Goal: Find contact information: Find contact information

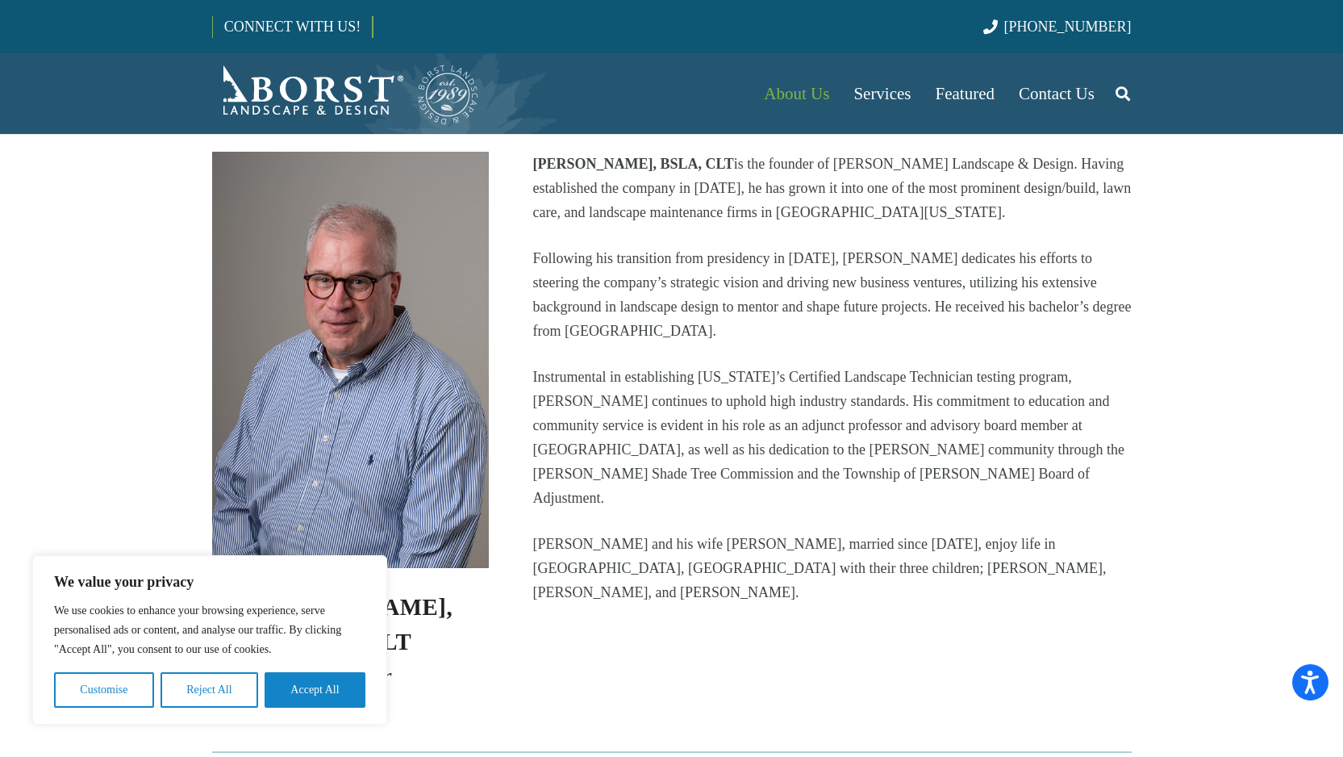
scroll to position [399, 0]
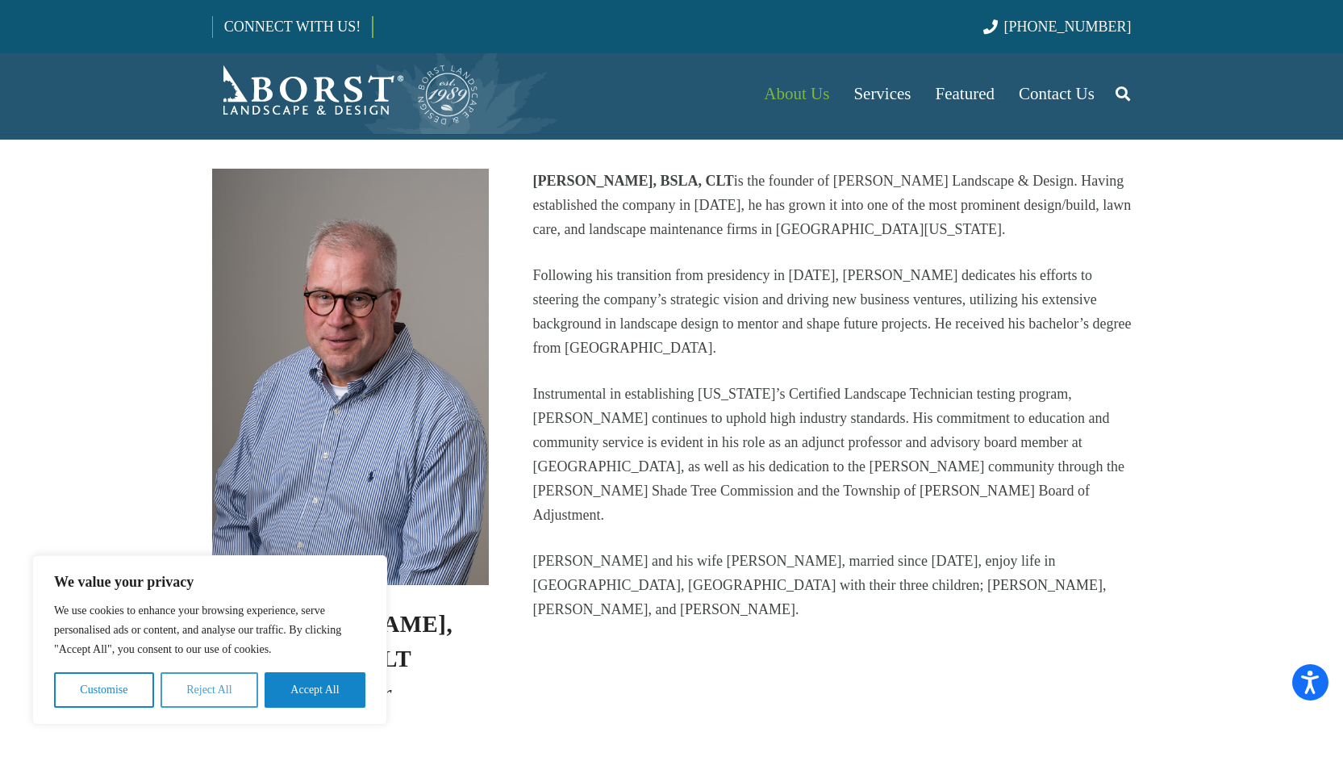
click at [215, 690] on button "Reject All" at bounding box center [210, 690] width 98 height 36
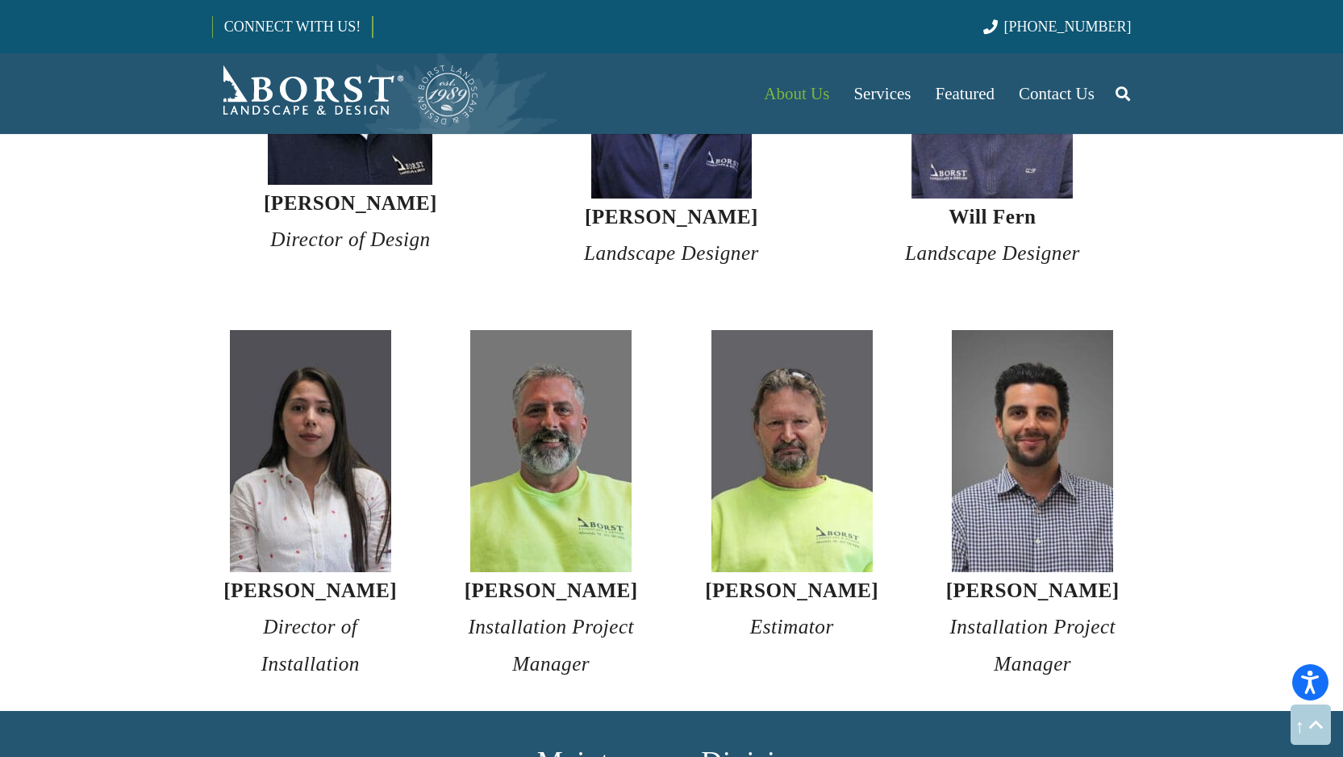
scroll to position [3128, 0]
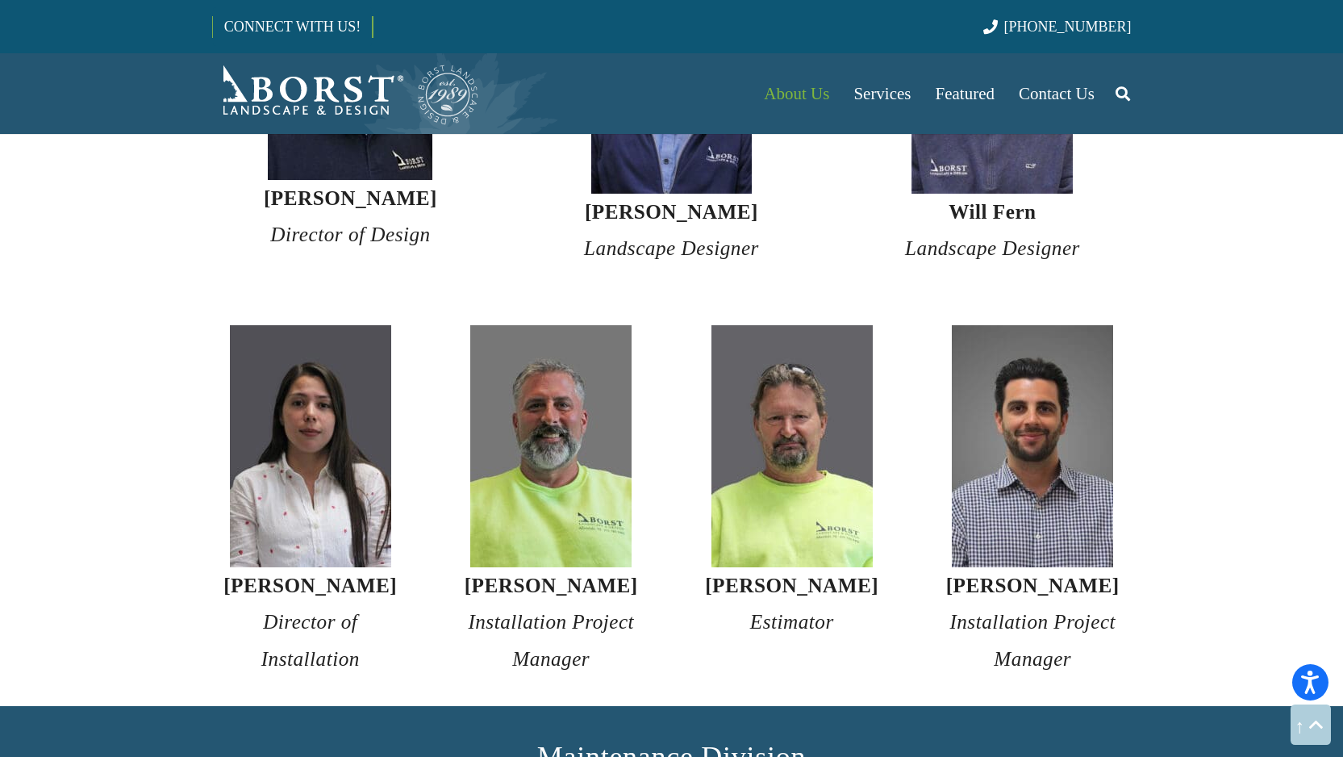
drag, startPoint x: 226, startPoint y: 552, endPoint x: 420, endPoint y: 554, distance: 193.7
click at [420, 554] on div "[PERSON_NAME] Director of Installation" at bounding box center [310, 501] width 241 height 352
copy strong "[PERSON_NAME]"
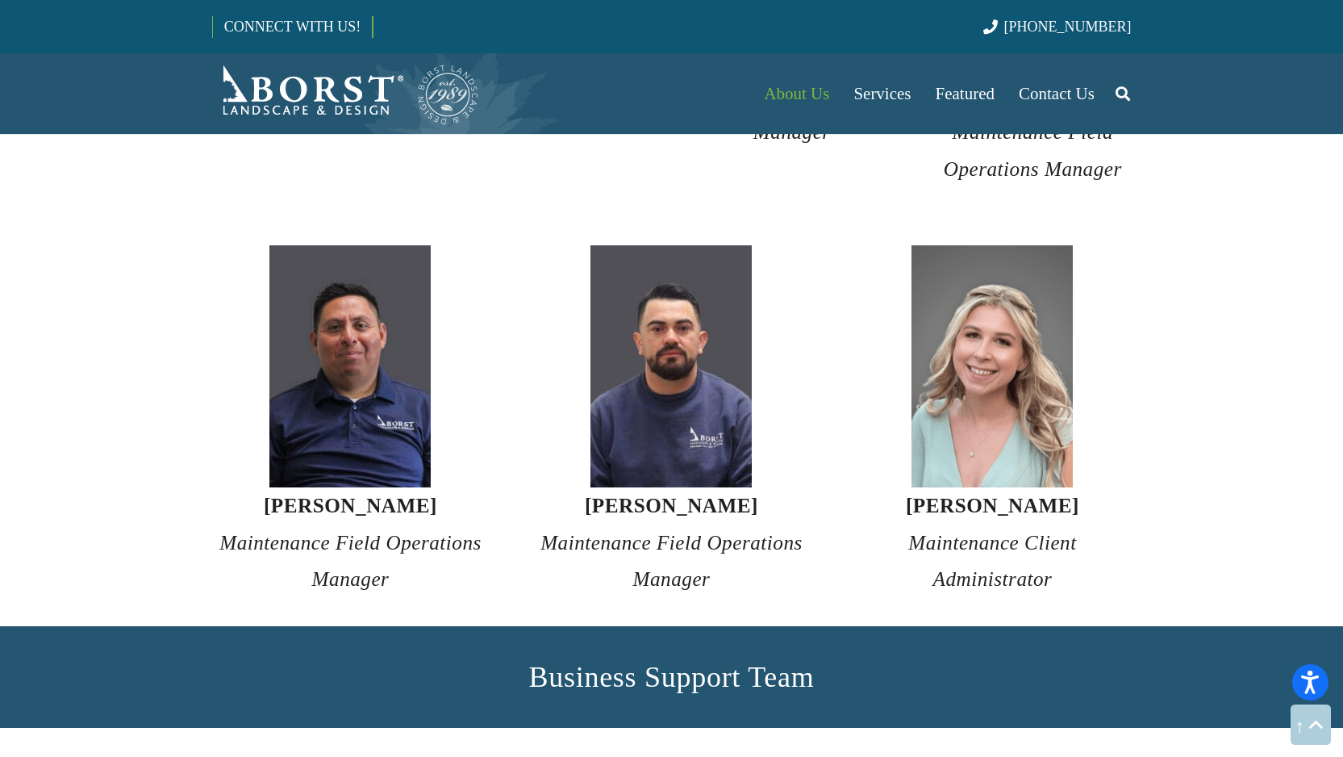
scroll to position [4970, 0]
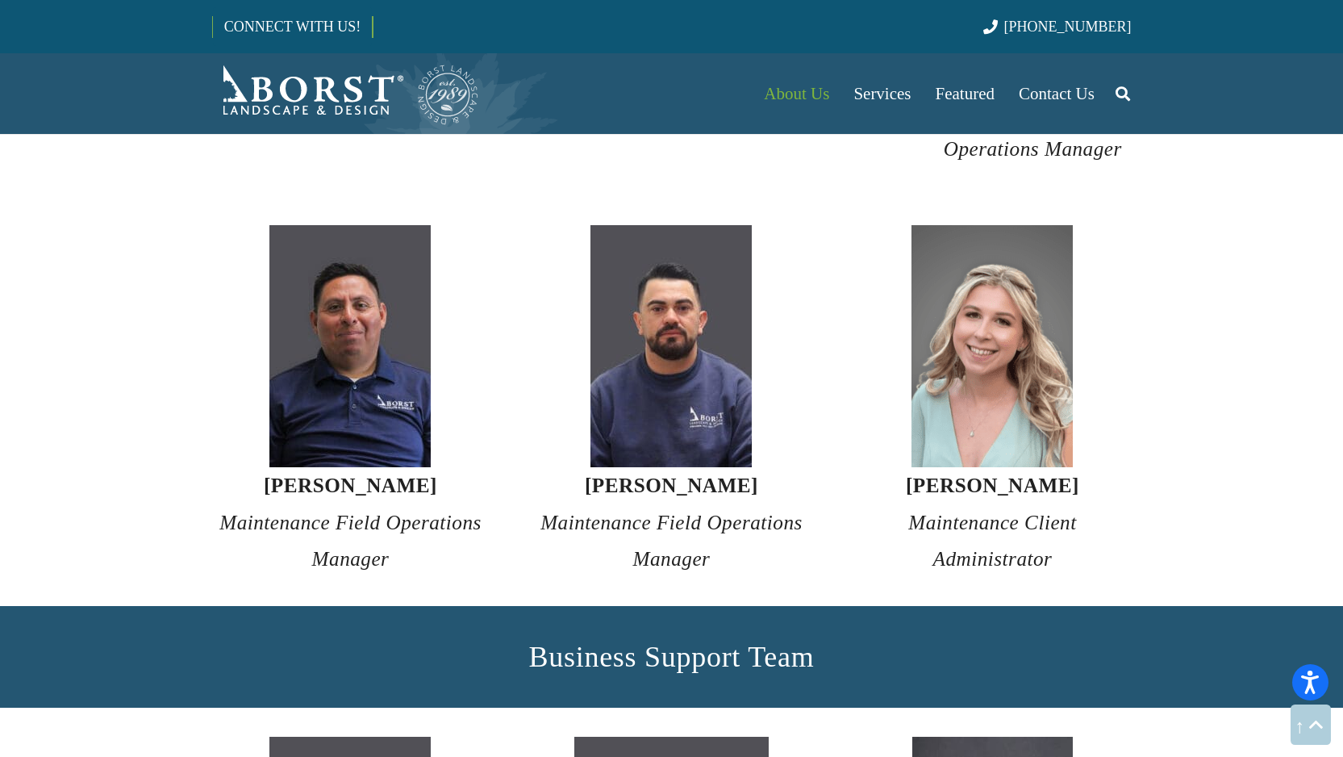
drag, startPoint x: 906, startPoint y: 453, endPoint x: 1100, endPoint y: 464, distance: 193.9
click at [1100, 467] on h4 "[PERSON_NAME] Maintenance Client Administrator" at bounding box center [993, 522] width 278 height 110
copy strong "[PERSON_NAME]"
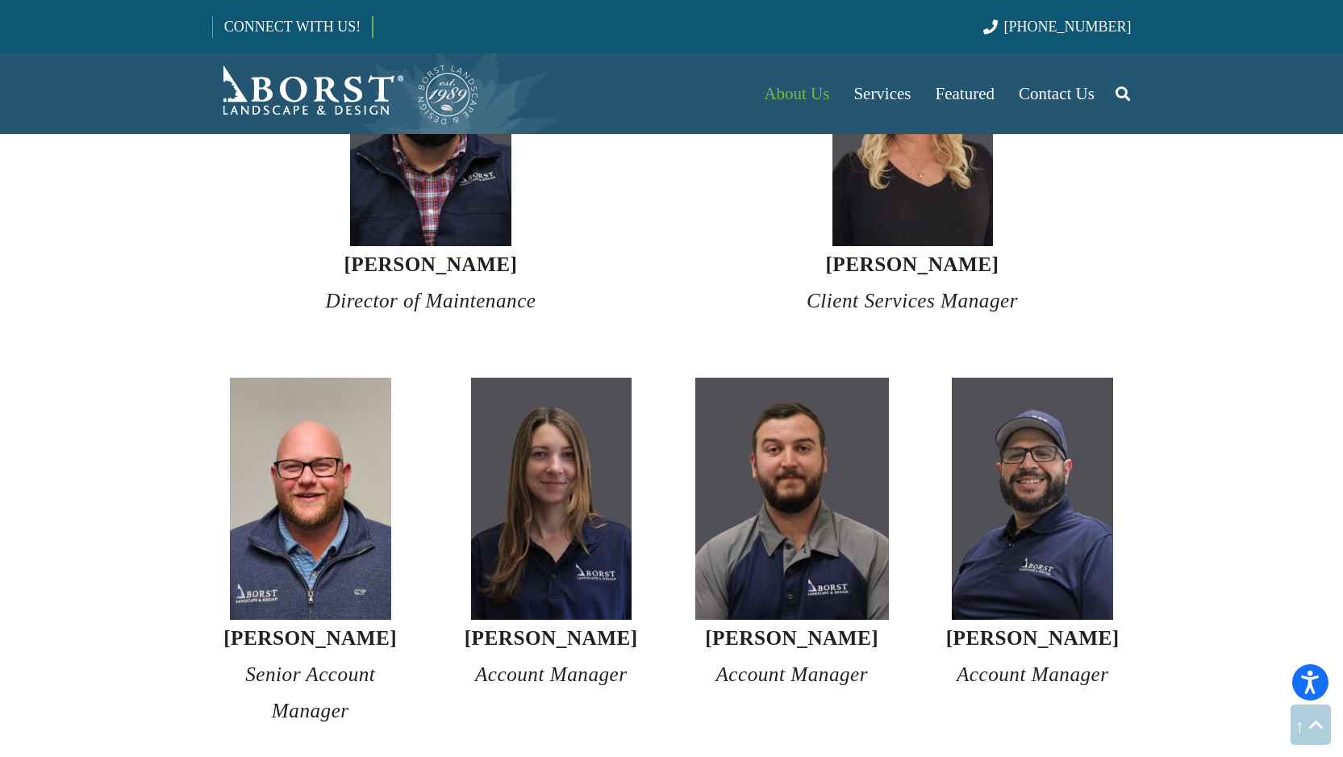
scroll to position [3960, 0]
drag, startPoint x: 474, startPoint y: 605, endPoint x: 633, endPoint y: 608, distance: 159.8
click at [633, 620] on h4 "[PERSON_NAME] Account Manager" at bounding box center [552, 656] width 198 height 73
copy strong "[PERSON_NAME]"
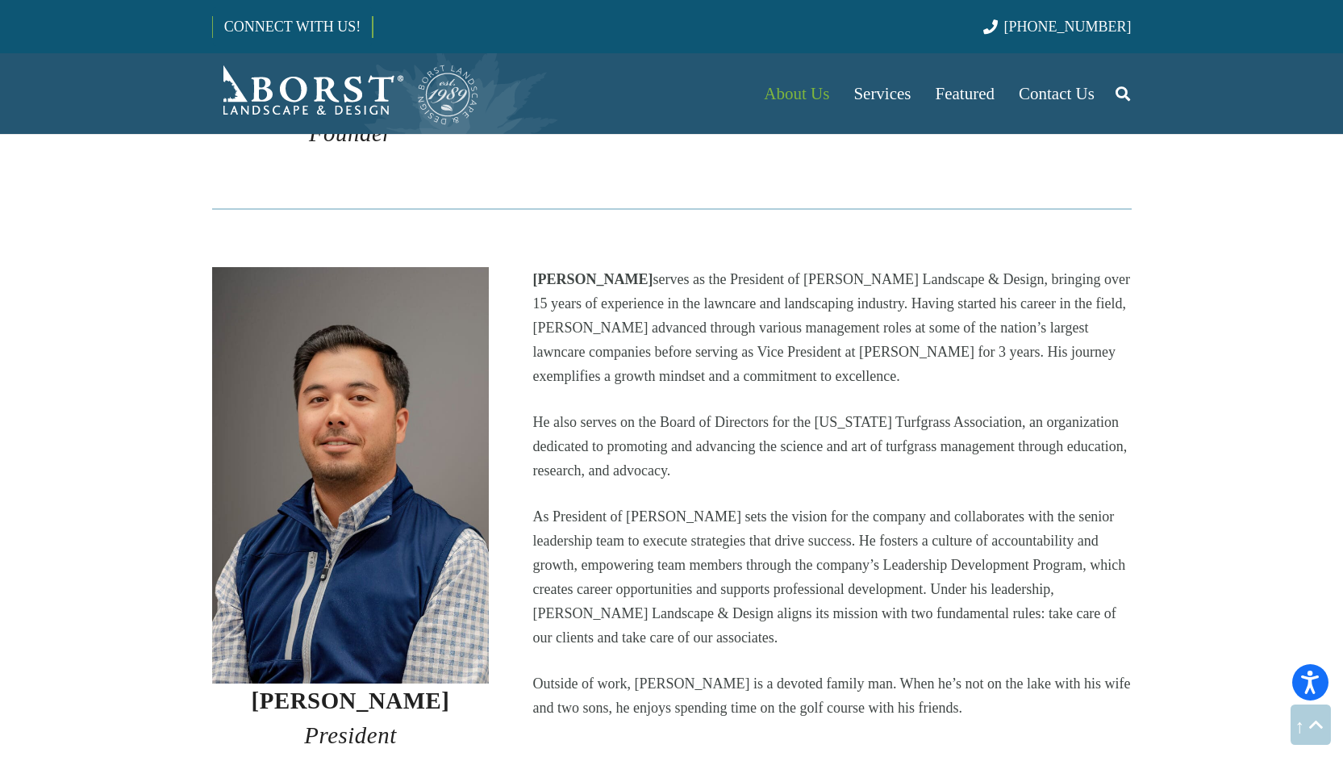
scroll to position [911, 0]
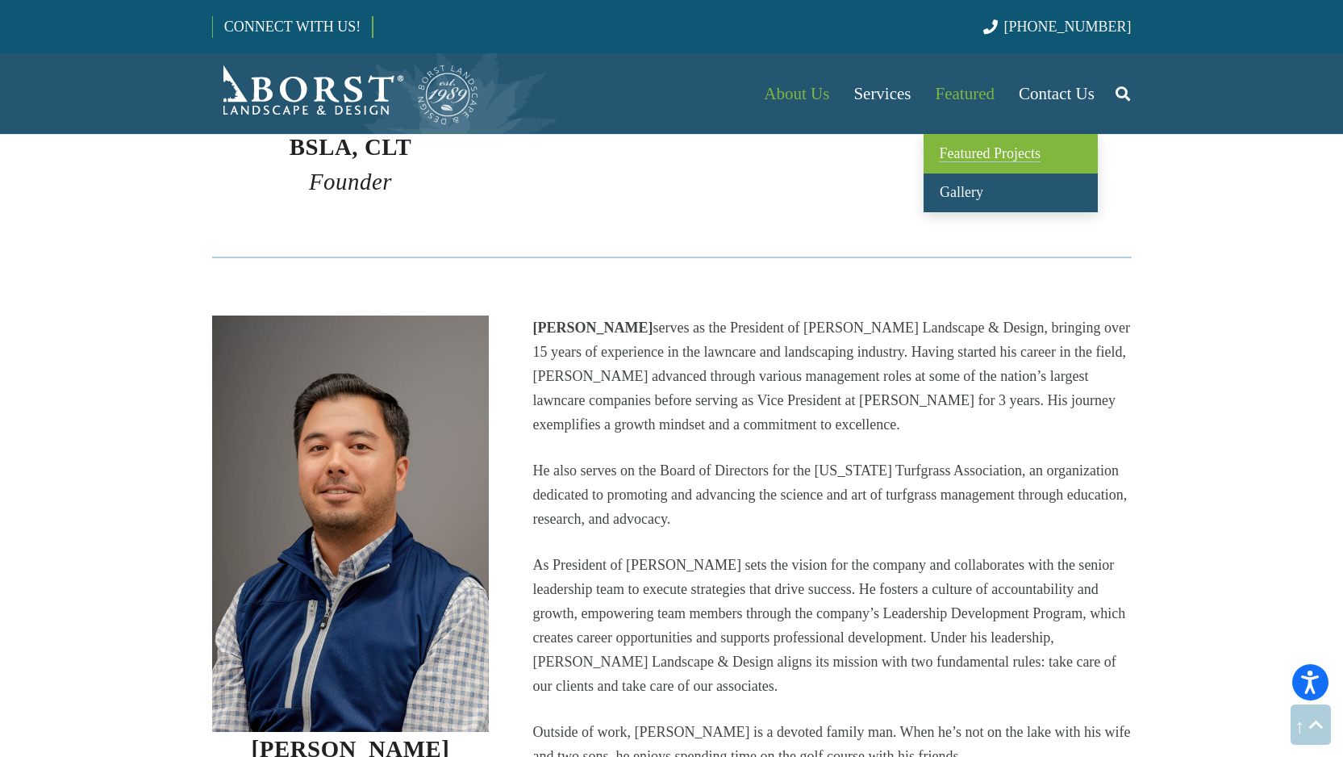
click at [971, 148] on span "Featured Projects" at bounding box center [990, 153] width 101 height 16
